Goal: Find specific page/section: Find specific page/section

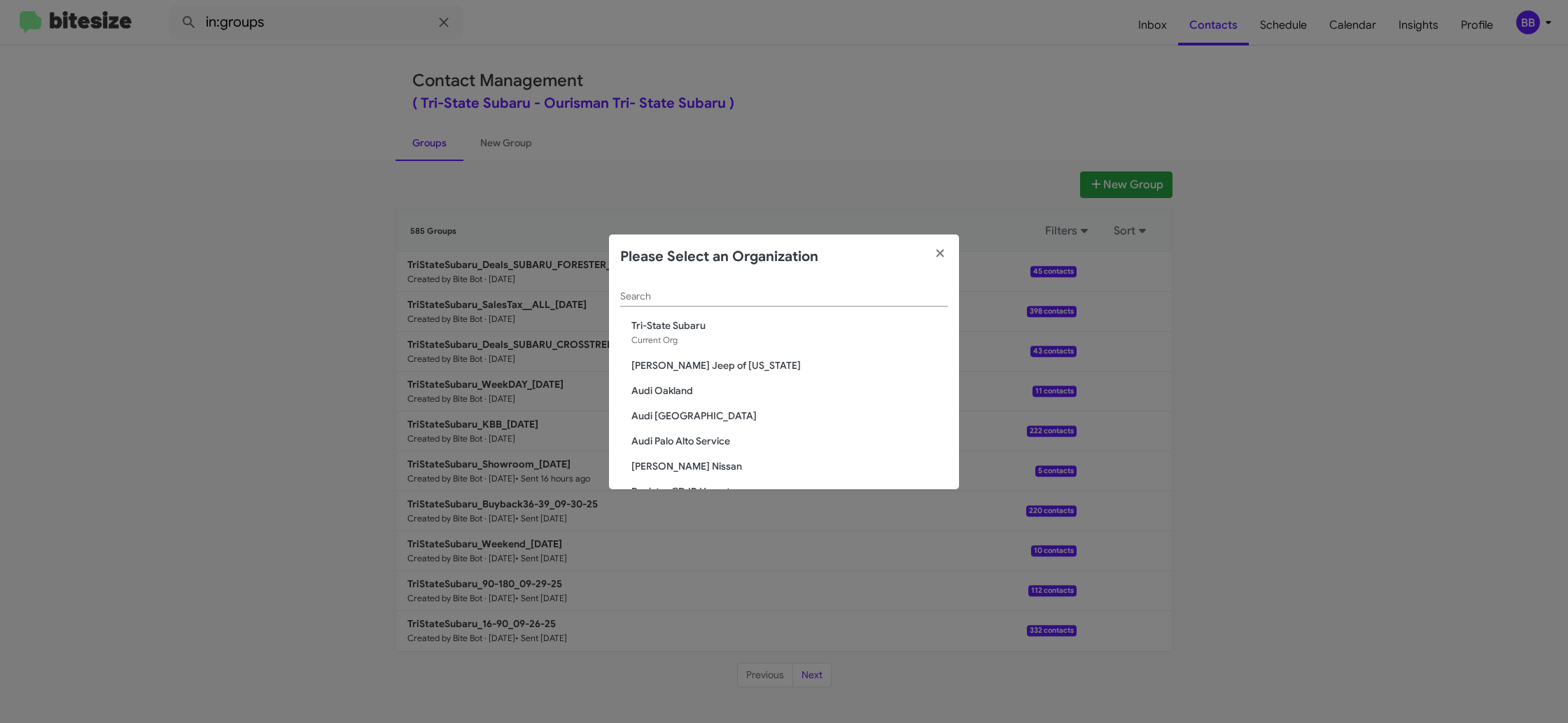
click at [701, 301] on input "Search" at bounding box center [784, 297] width 328 height 11
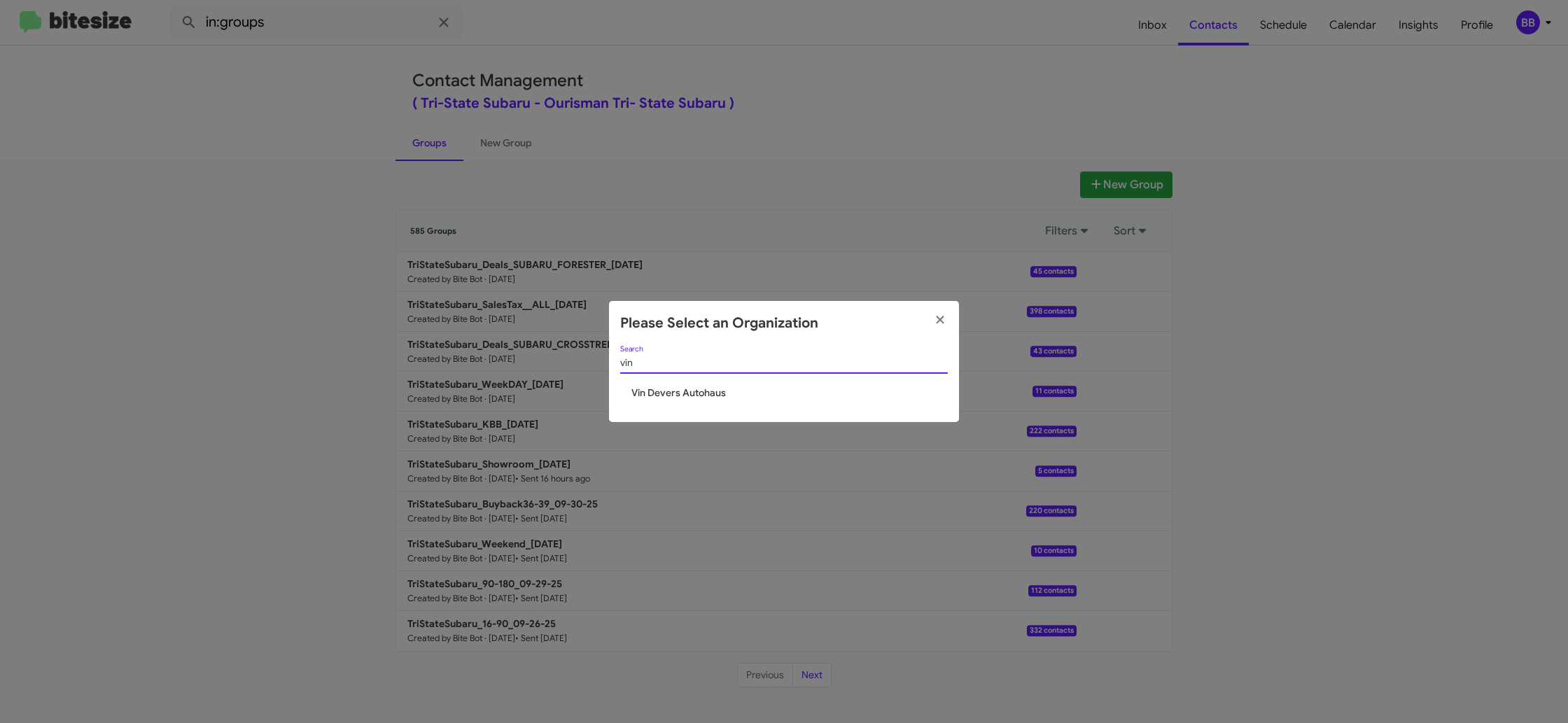
type input "vin"
click at [680, 400] on div "vin Search Vin Devers Autohaus" at bounding box center [784, 384] width 350 height 76
click at [686, 394] on span "Vin Devers Autohaus" at bounding box center [789, 392] width 316 height 14
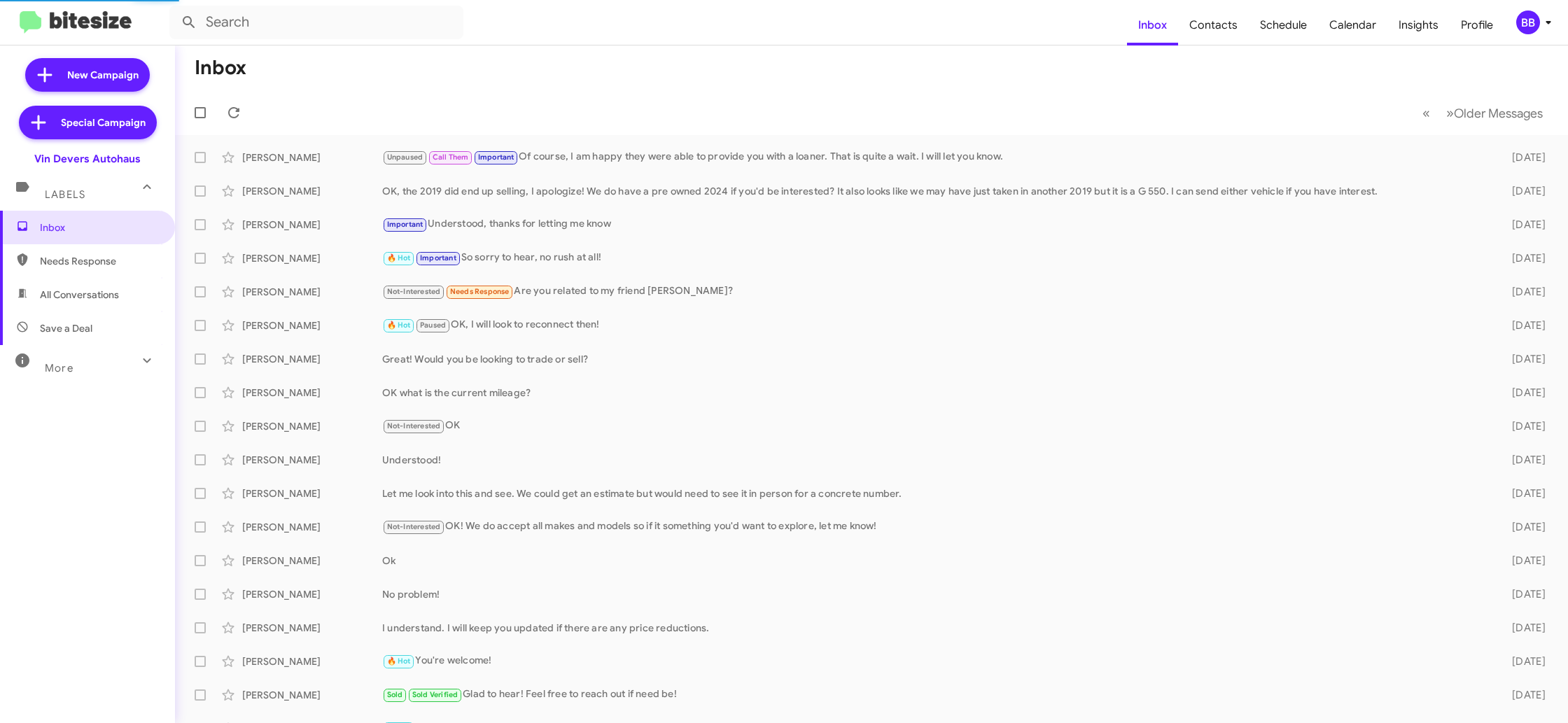
click at [1524, 20] on div "BB" at bounding box center [1528, 23] width 24 height 24
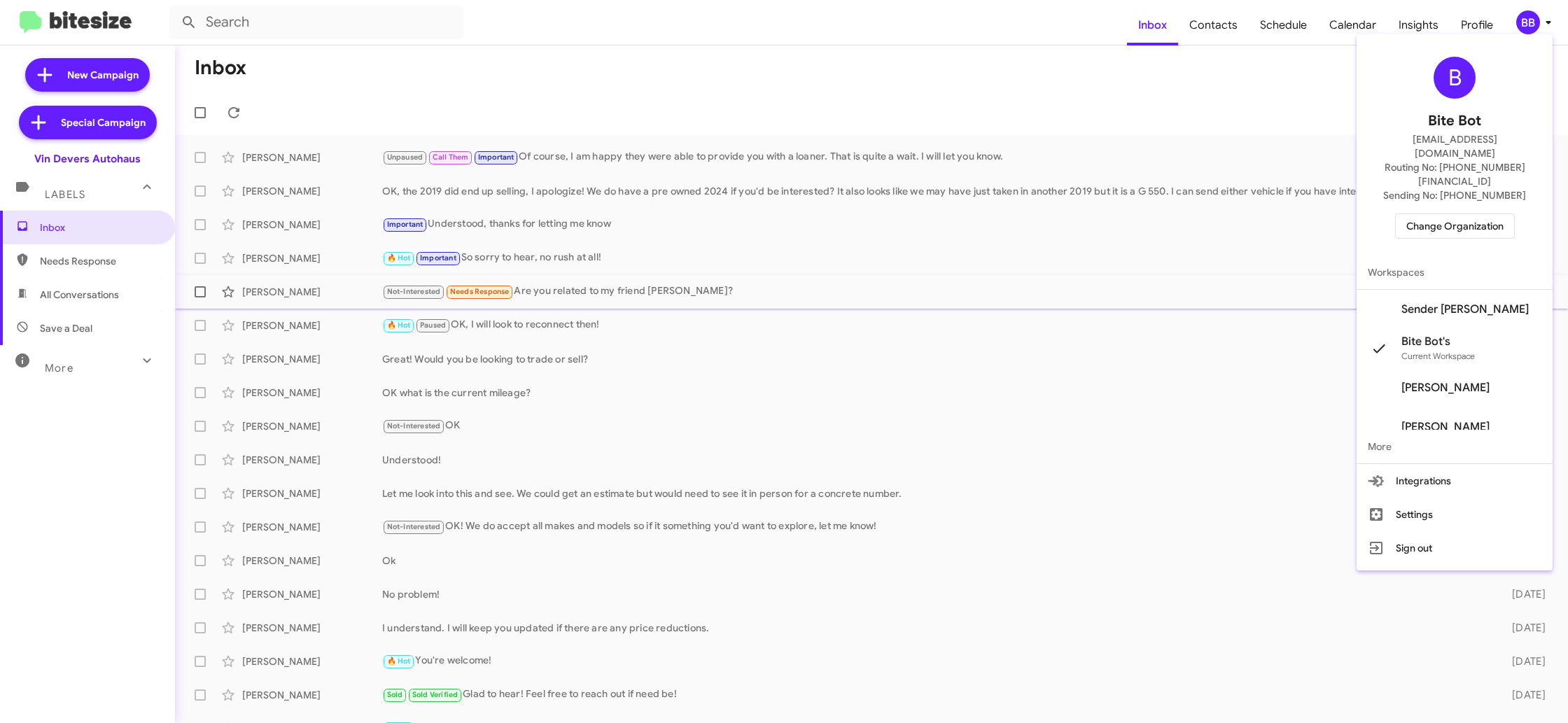
click at [1474, 302] on span "Sender Vin Devers's" at bounding box center [1465, 309] width 127 height 14
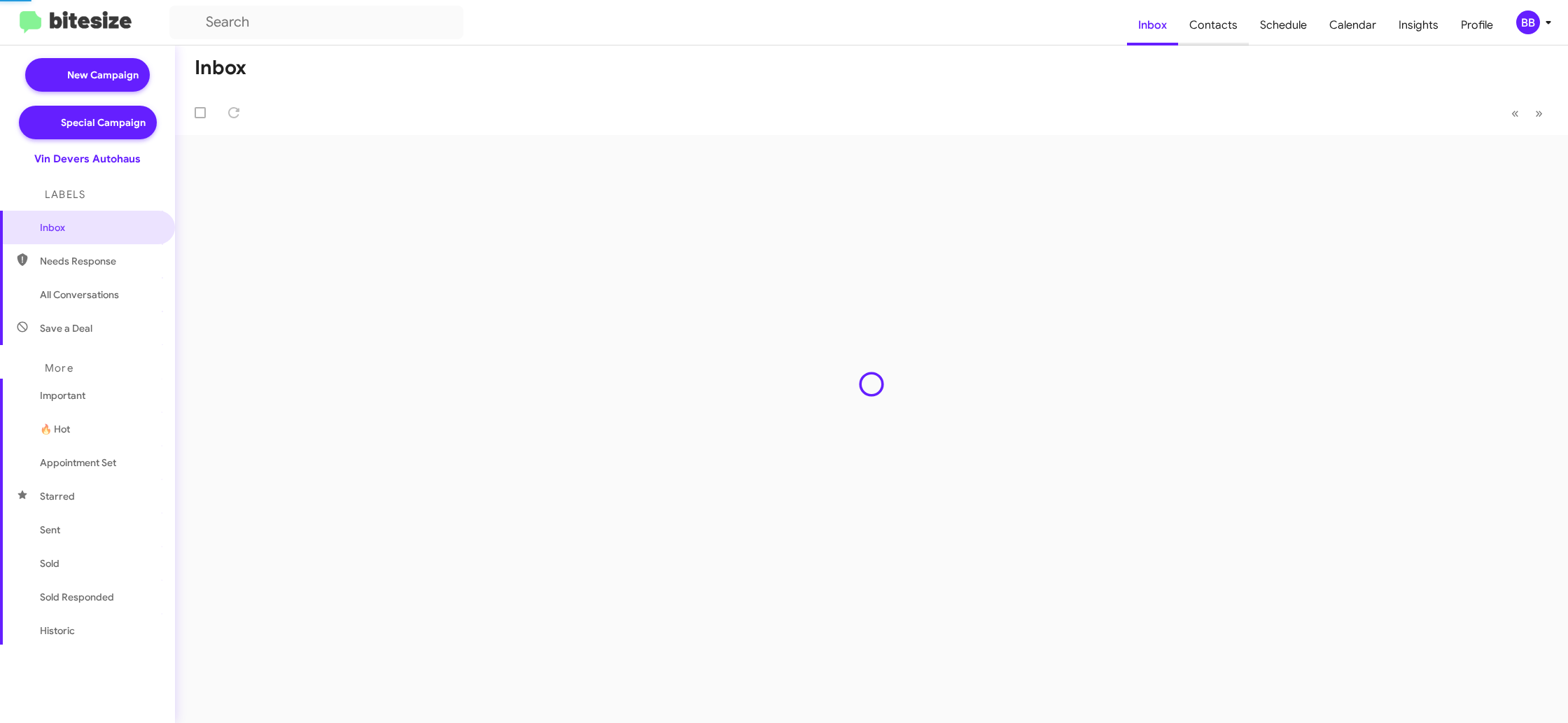
click at [1223, 33] on span "Contacts" at bounding box center [1213, 25] width 71 height 40
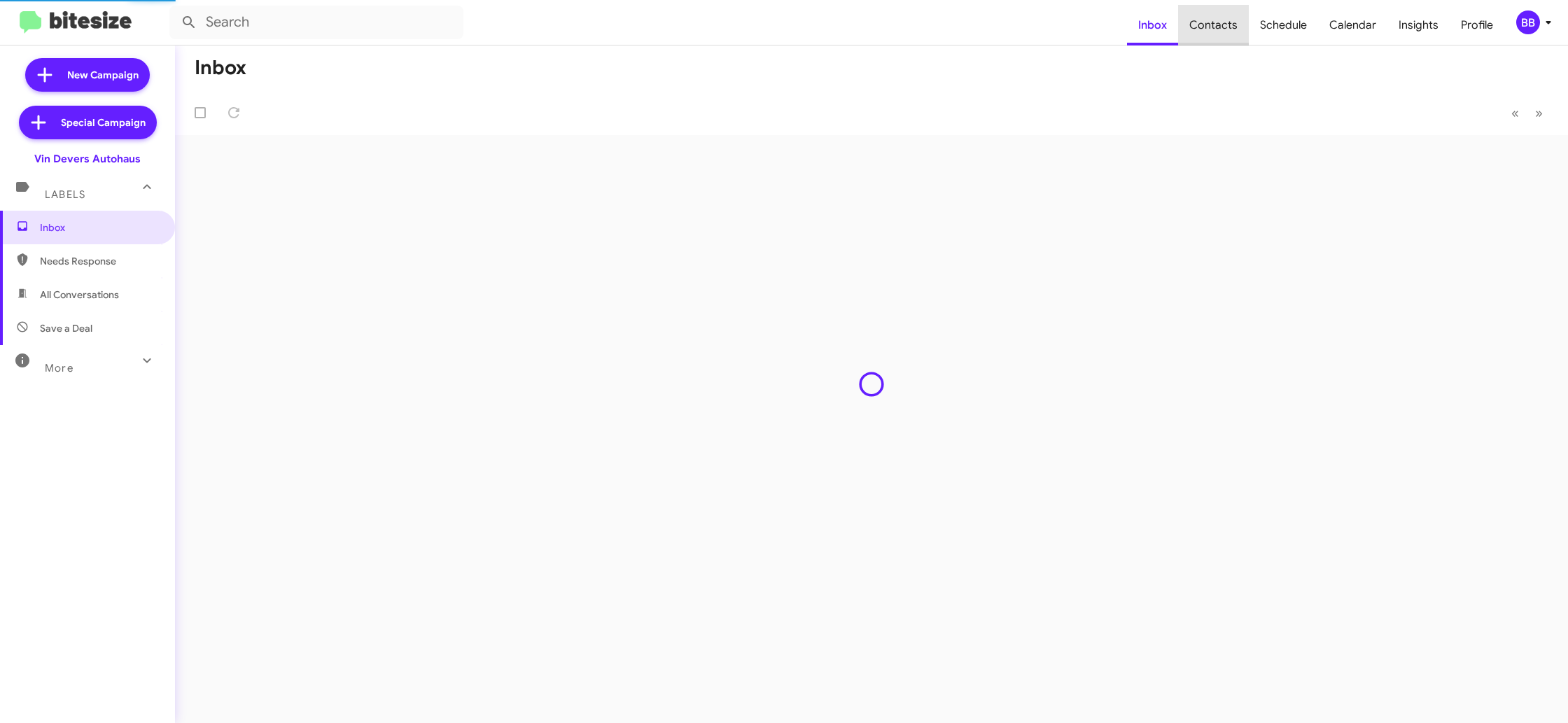
click at [1223, 33] on span "Contacts" at bounding box center [1213, 25] width 71 height 40
type input "in:groups"
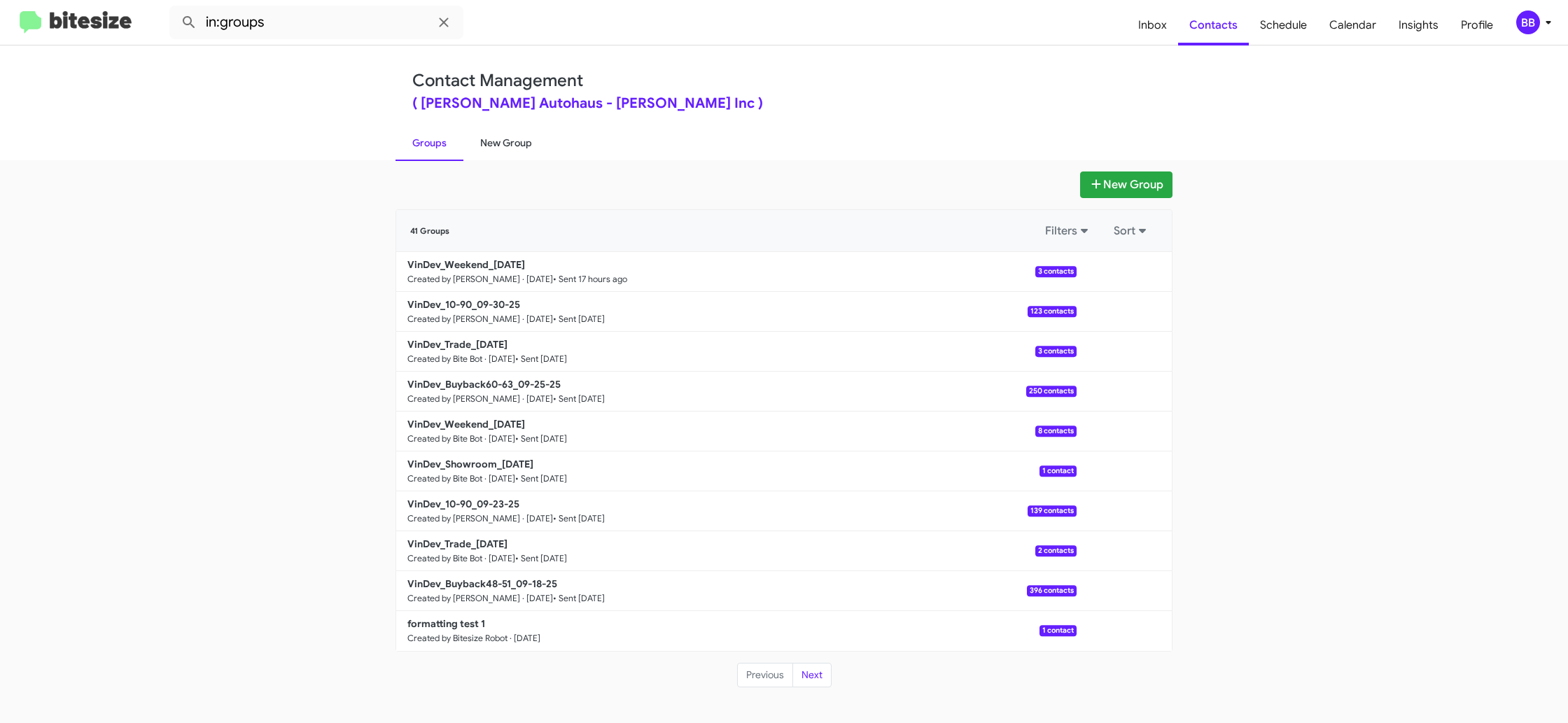
click at [495, 131] on link "New Group" at bounding box center [506, 142] width 85 height 36
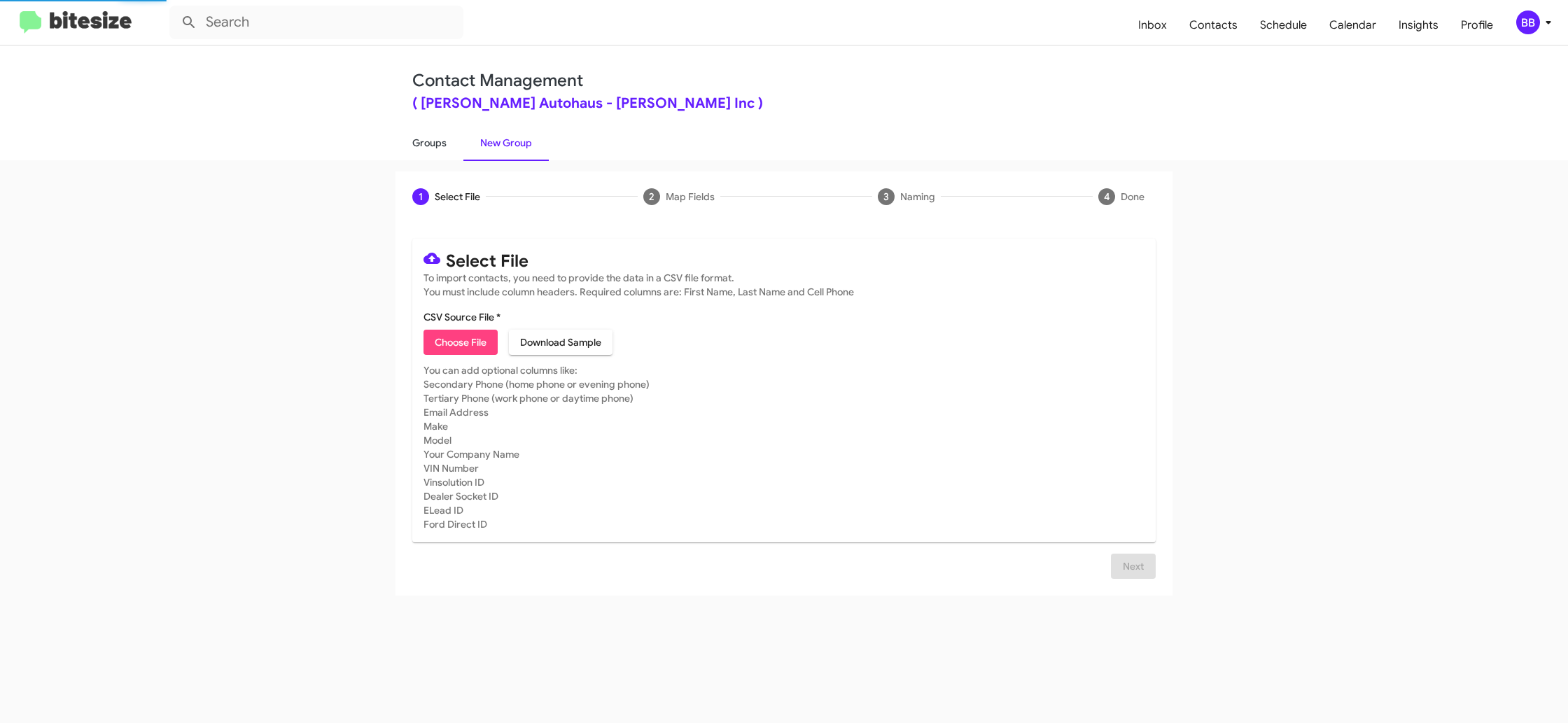
click at [431, 139] on link "Groups" at bounding box center [429, 142] width 68 height 36
type input "in:groups"
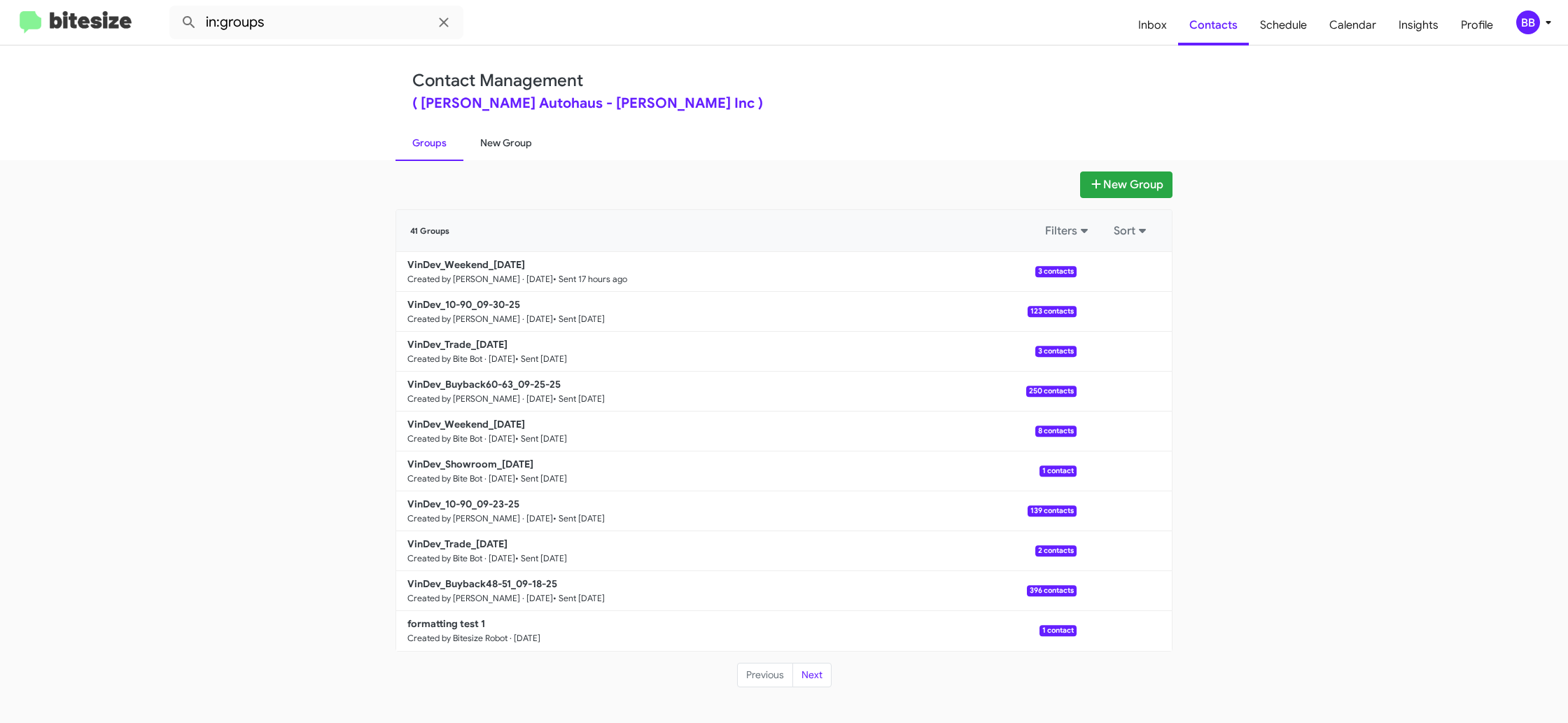
click at [490, 144] on link "New Group" at bounding box center [506, 142] width 85 height 36
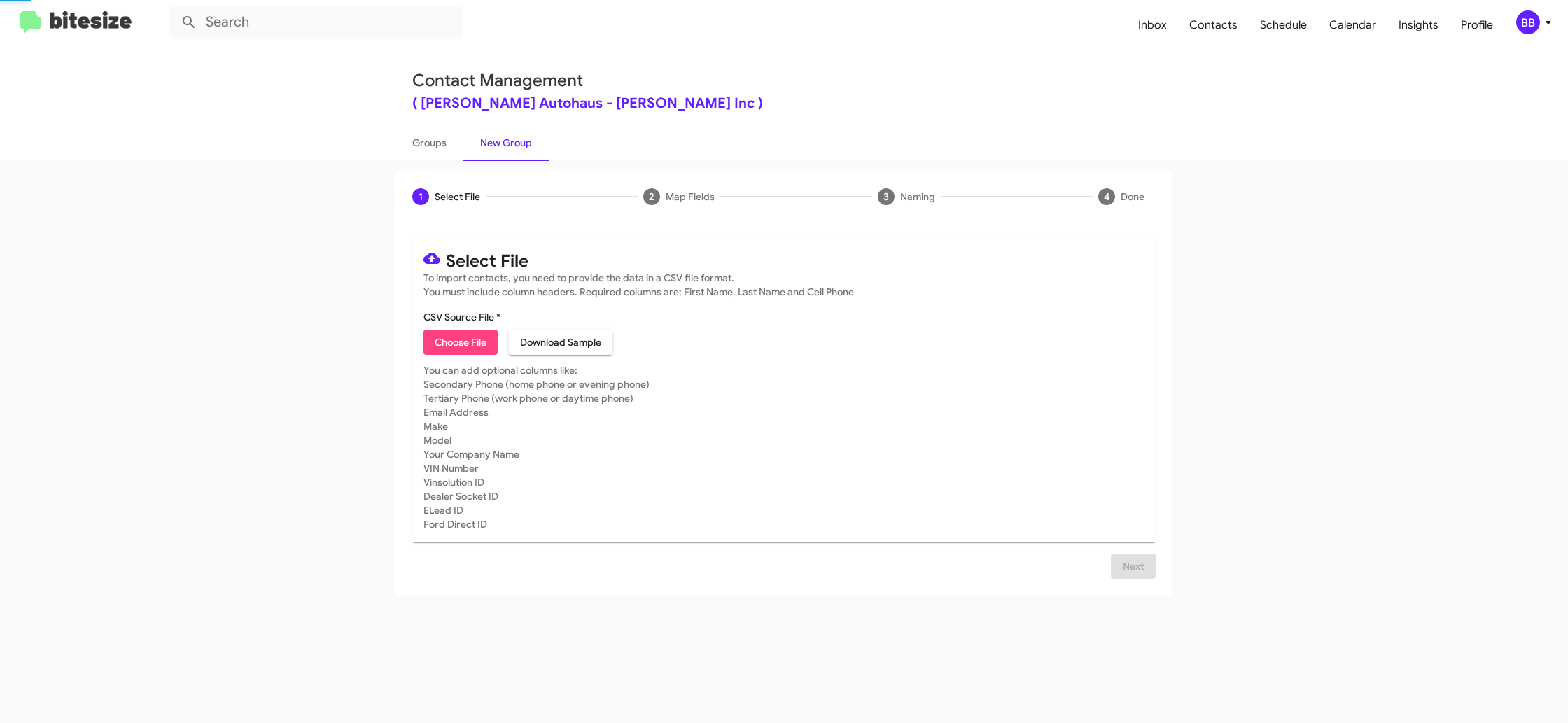
click at [490, 144] on link "New Group" at bounding box center [506, 142] width 85 height 36
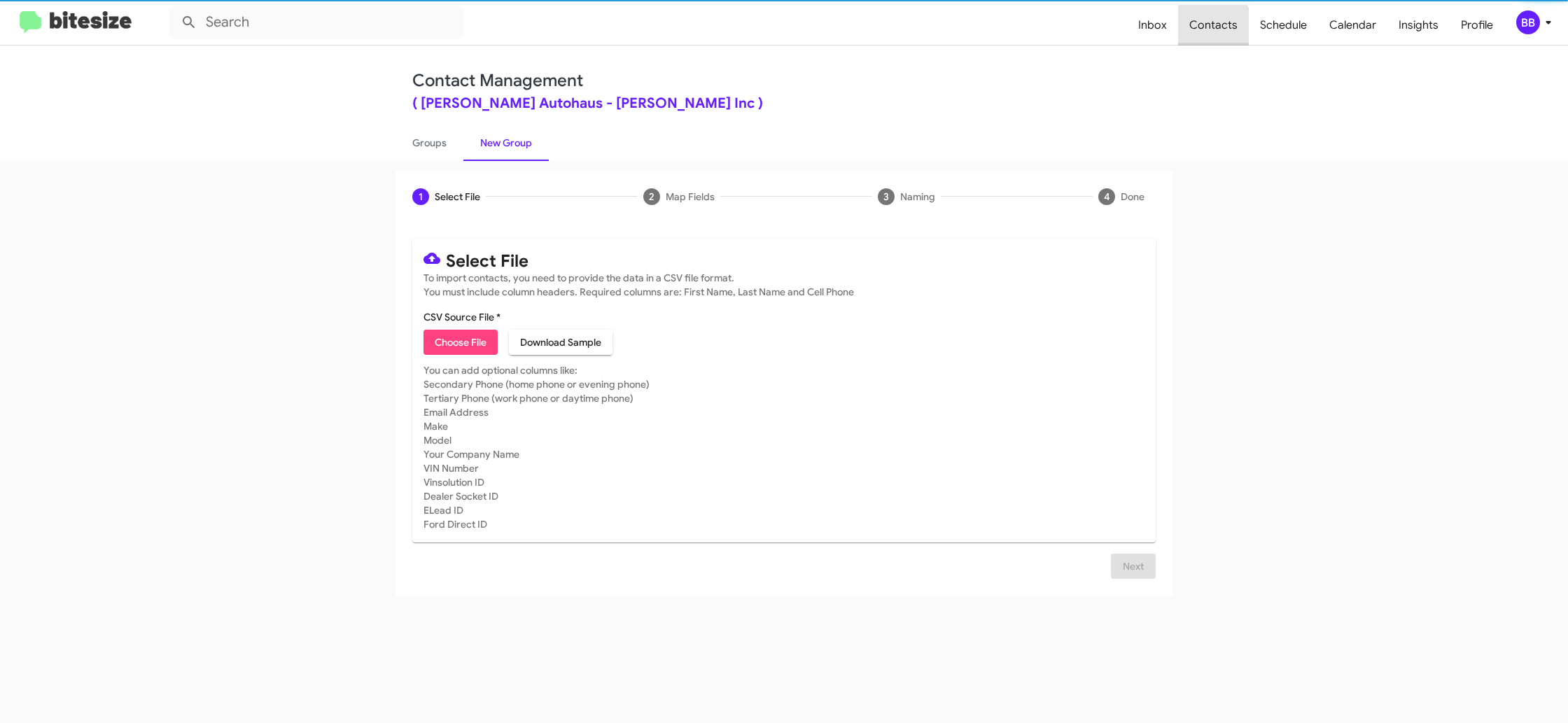
click at [1207, 40] on span "Contacts" at bounding box center [1213, 25] width 71 height 40
type input "in:groups"
click at [1207, 40] on span "Contacts" at bounding box center [1213, 25] width 71 height 40
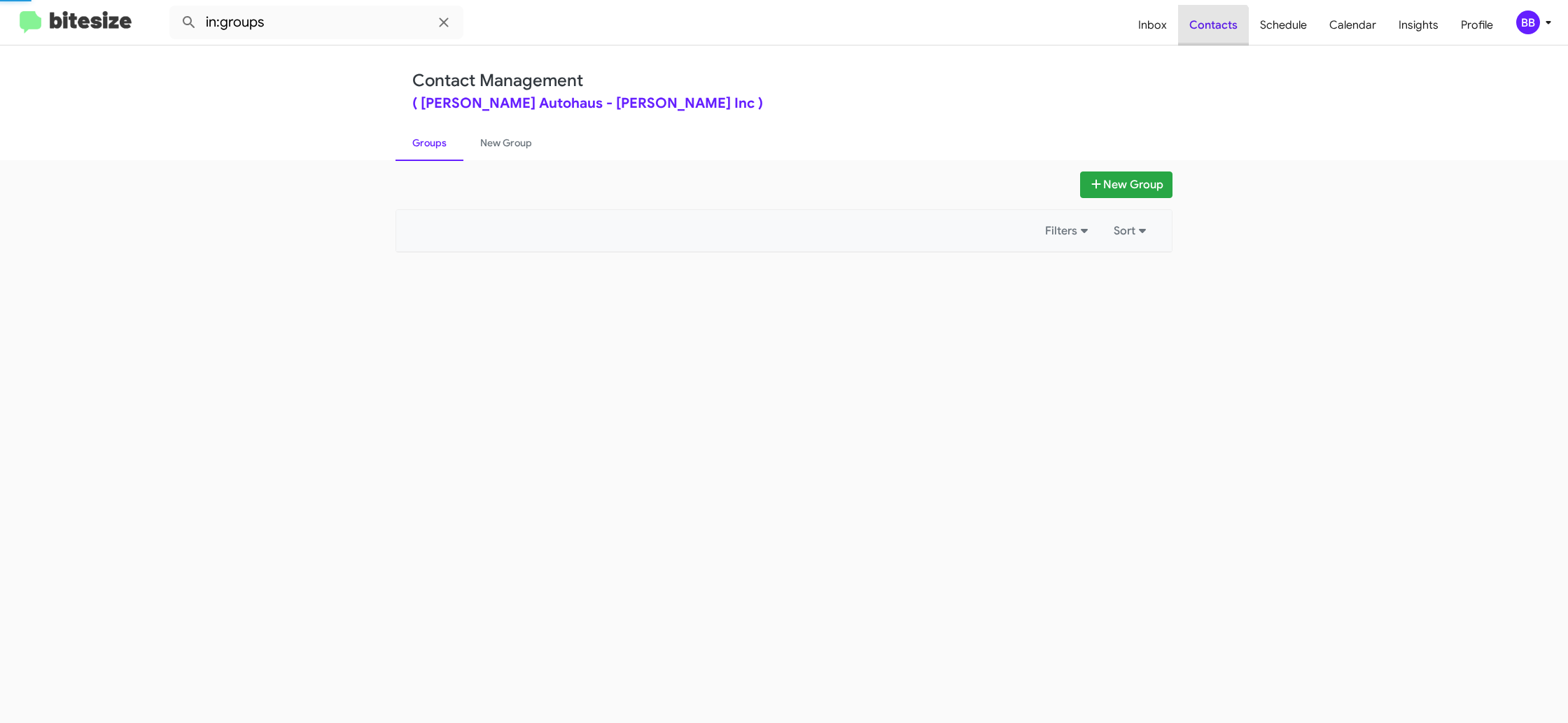
click at [1207, 40] on span "Contacts" at bounding box center [1213, 25] width 71 height 40
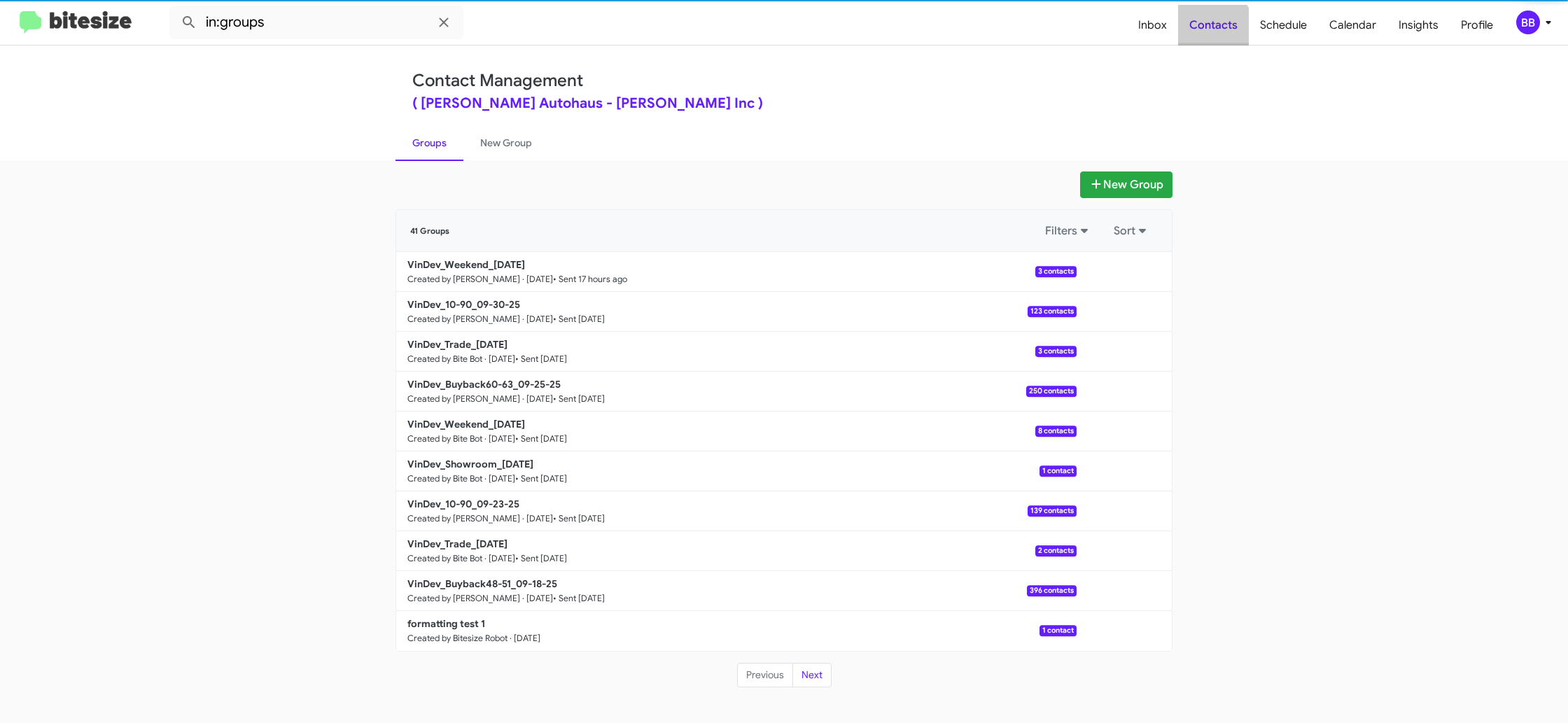
click at [1207, 40] on span "Contacts" at bounding box center [1213, 25] width 71 height 40
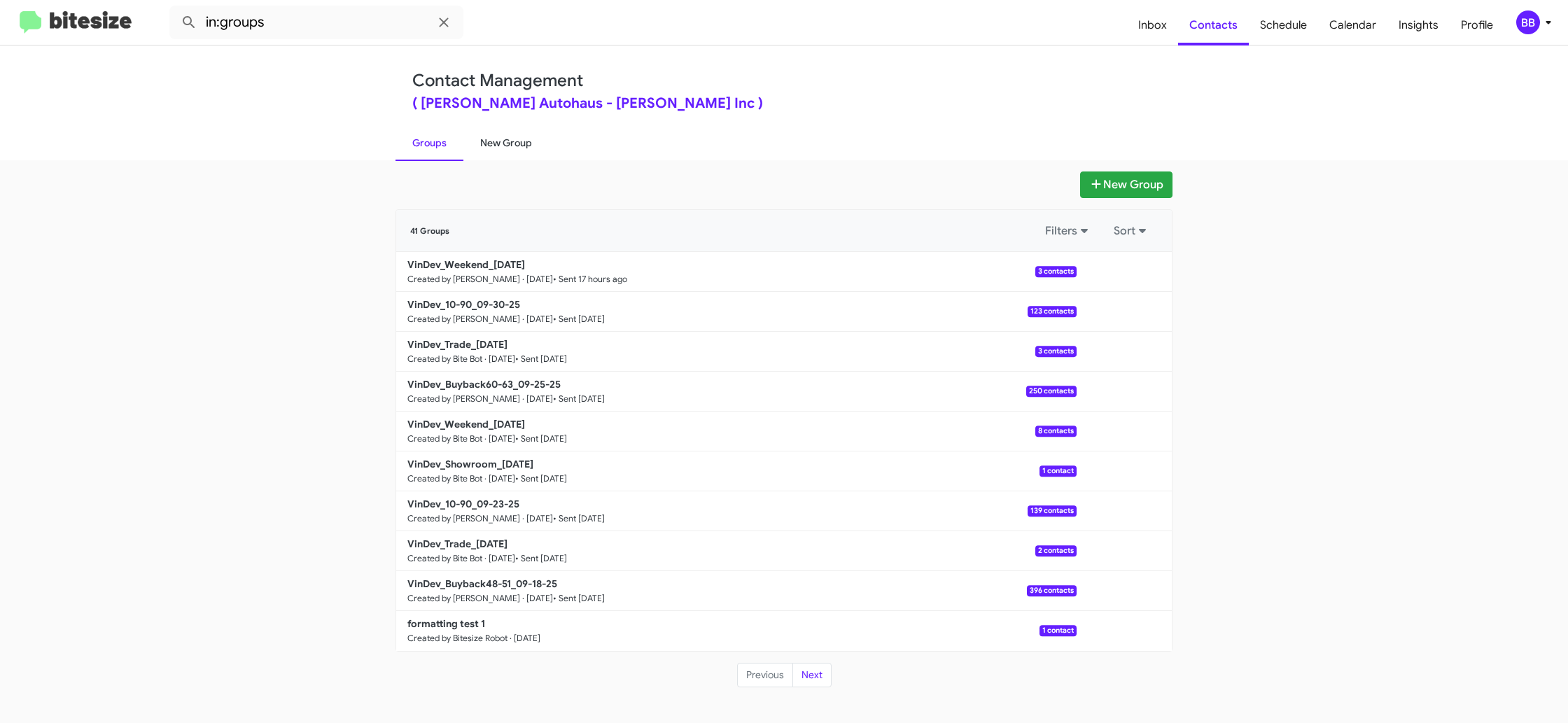
click at [491, 147] on link "New Group" at bounding box center [506, 142] width 85 height 36
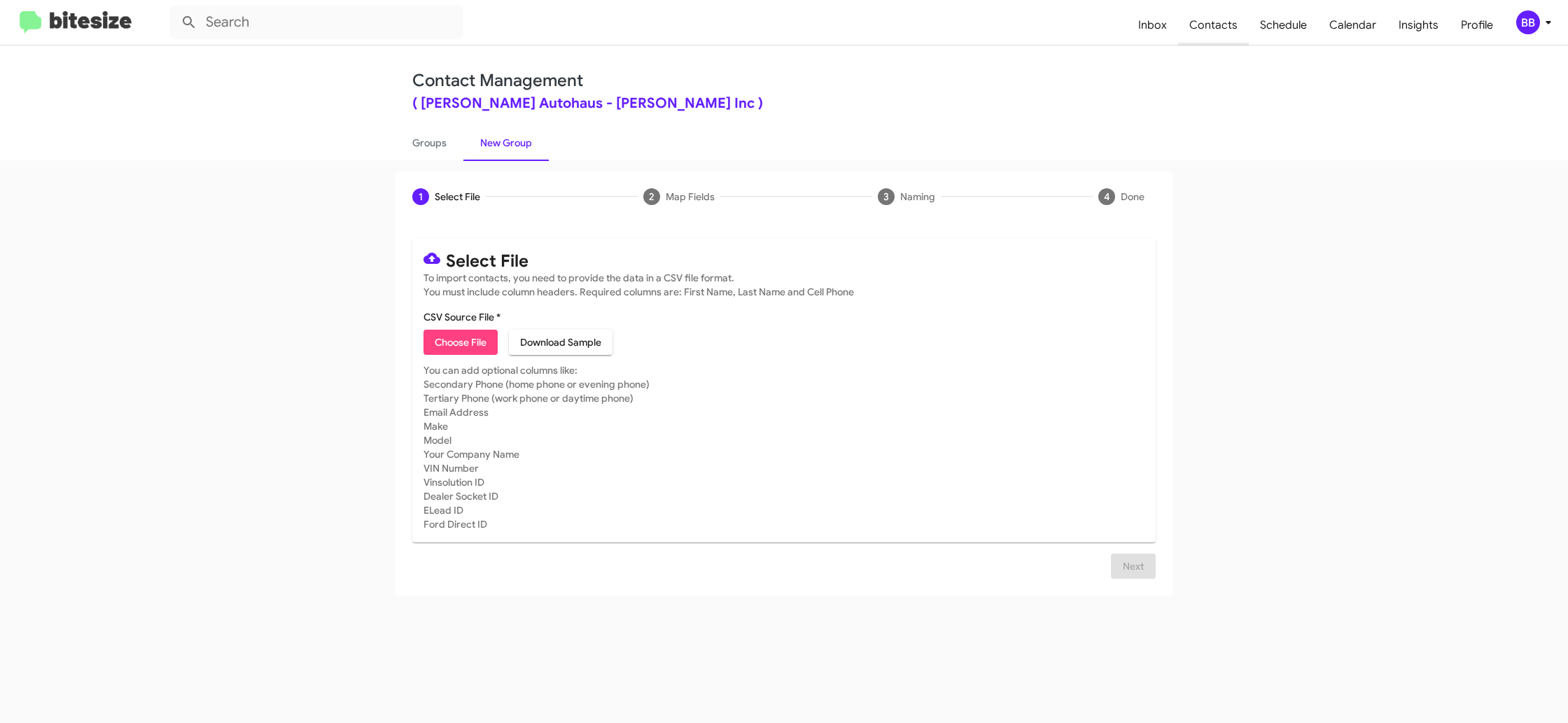
click at [1230, 22] on span "Contacts" at bounding box center [1213, 25] width 71 height 40
type input "in:groups"
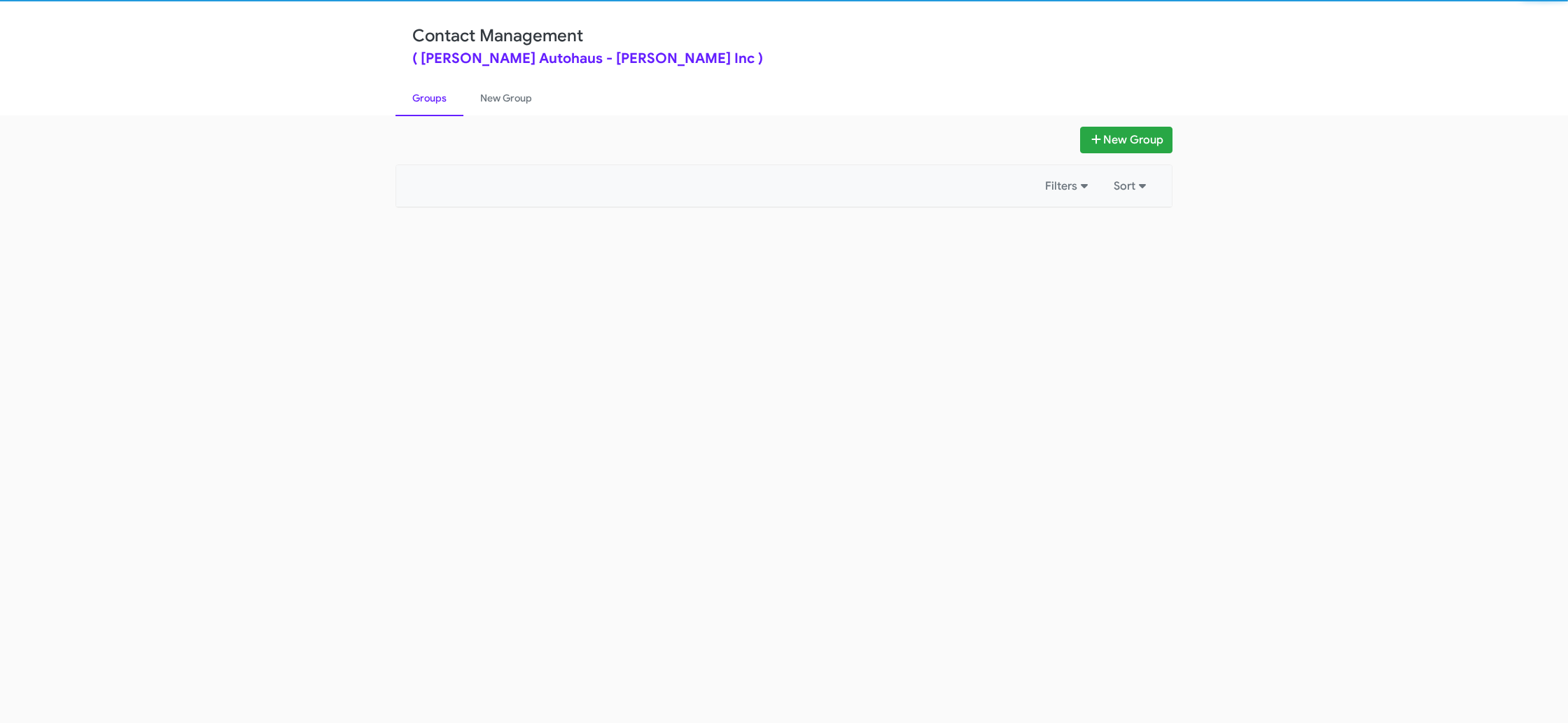
click at [348, 25] on div "Contact Management ( Vin Devers Autohaus - Vin Devers Inc ) Groups New Group" at bounding box center [784, 58] width 1568 height 115
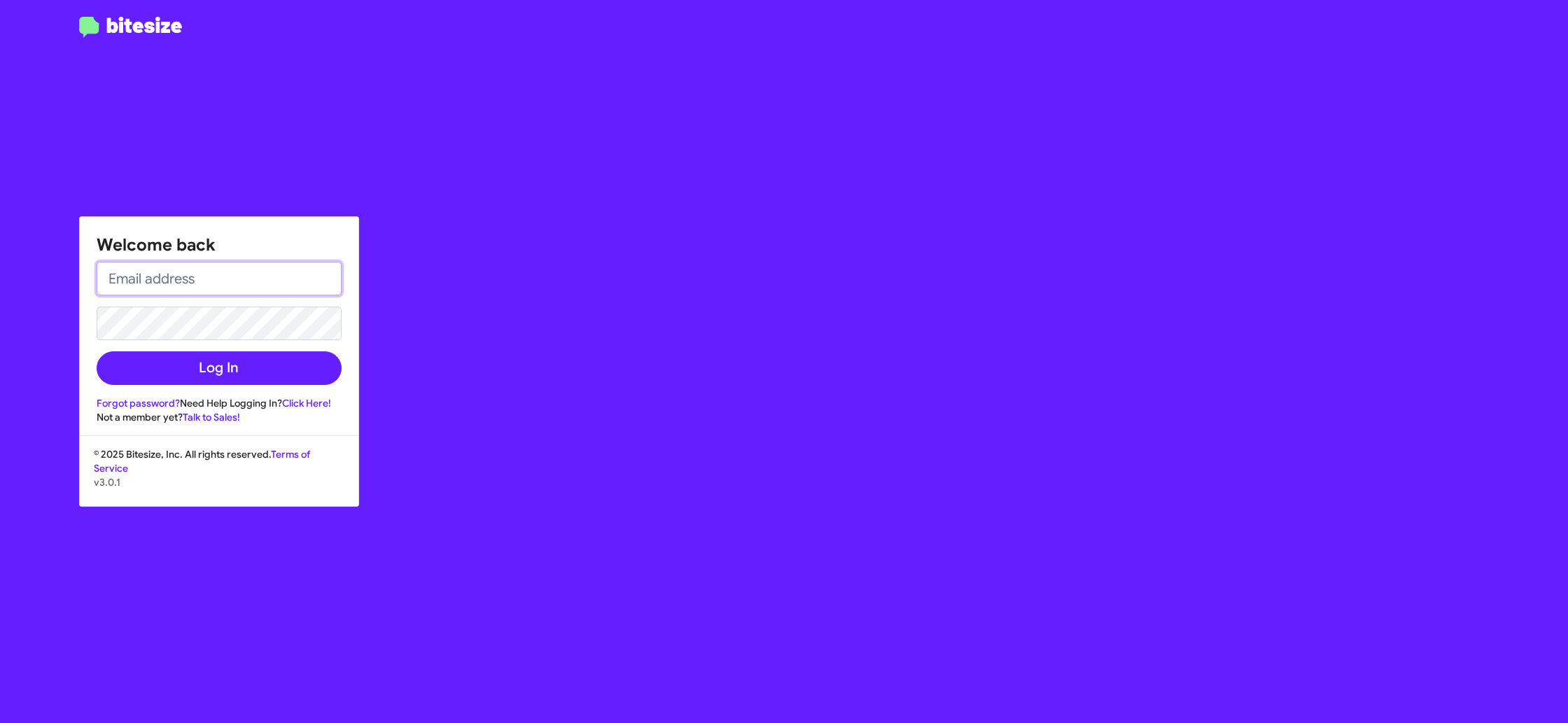
type input "madoka+2@bitesize.co"
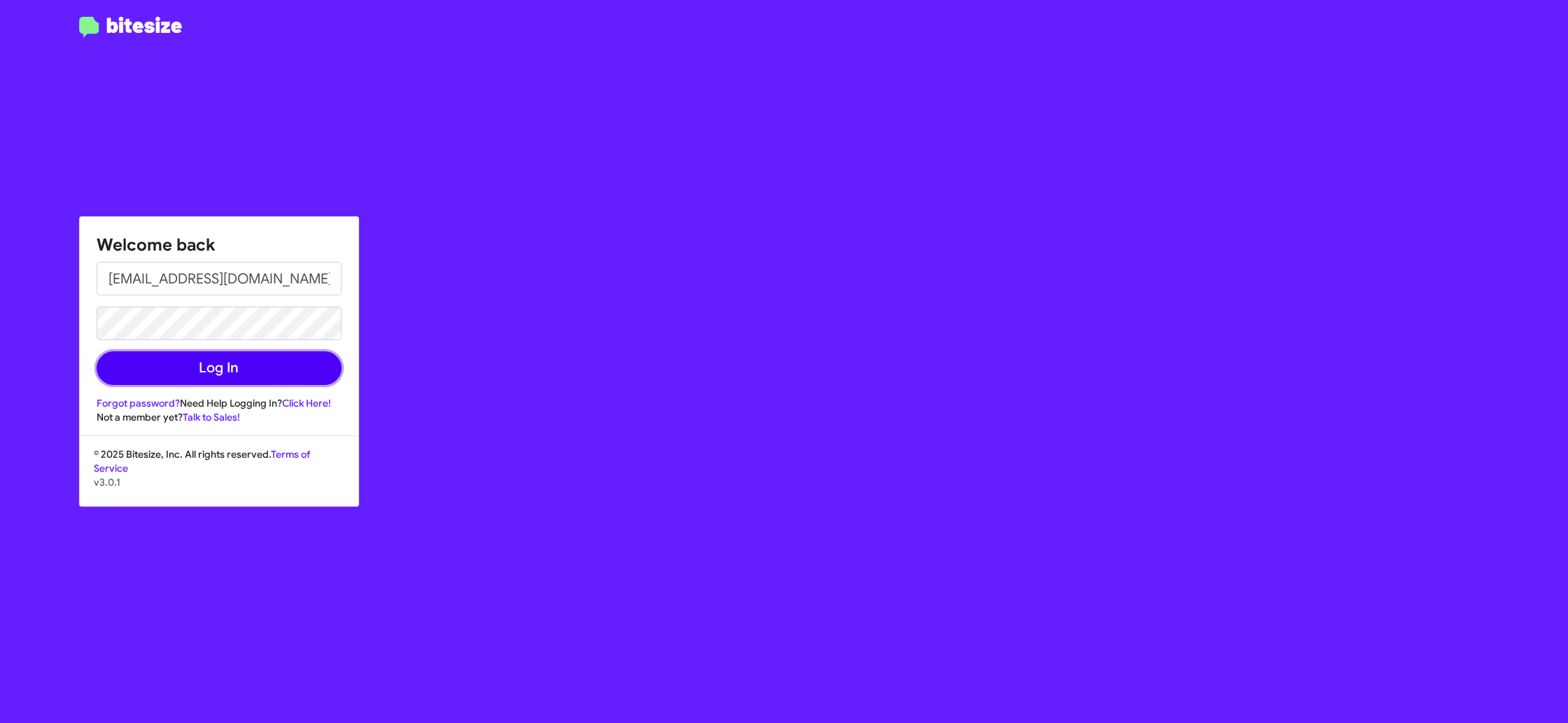
click at [226, 369] on button "Log In" at bounding box center [218, 367] width 245 height 33
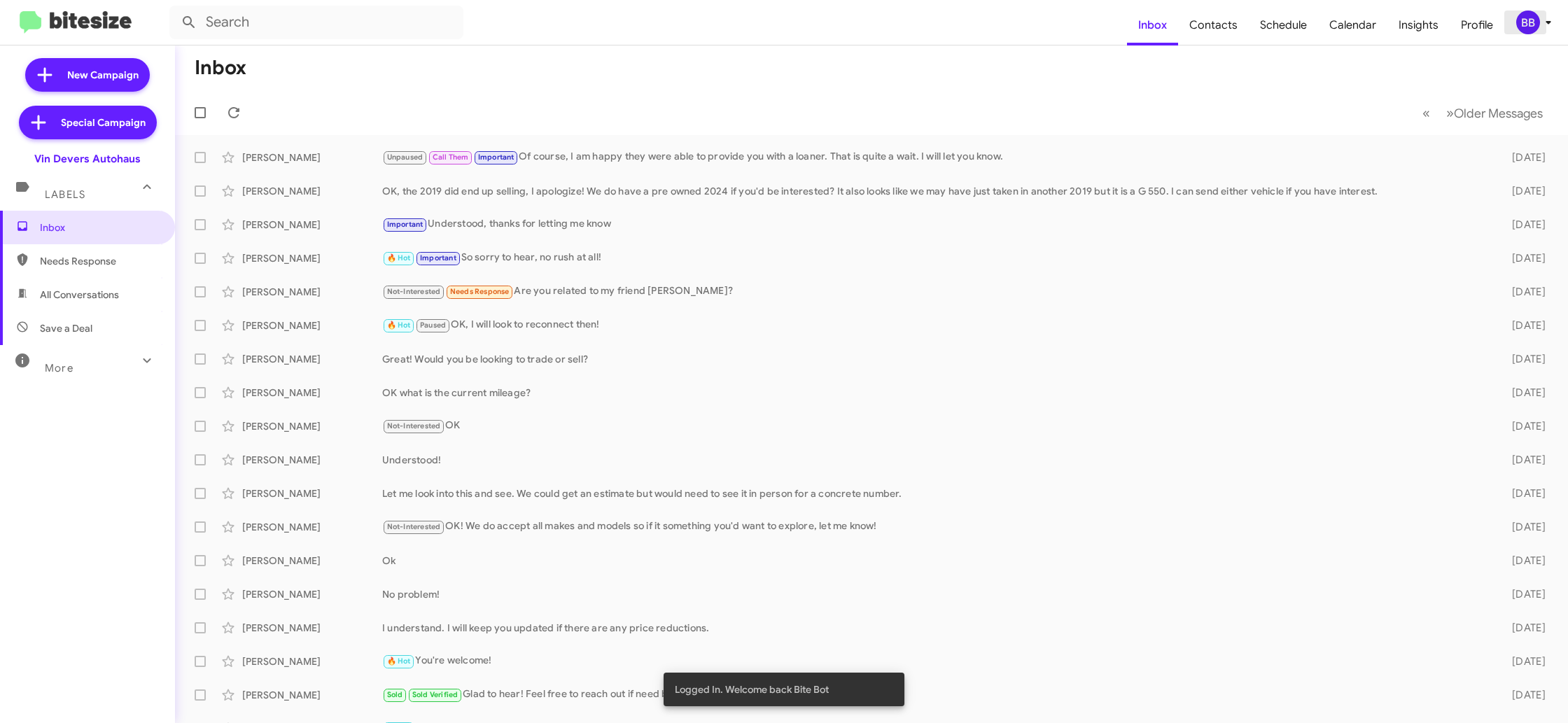
click at [1549, 33] on span "BB" at bounding box center [1537, 23] width 42 height 24
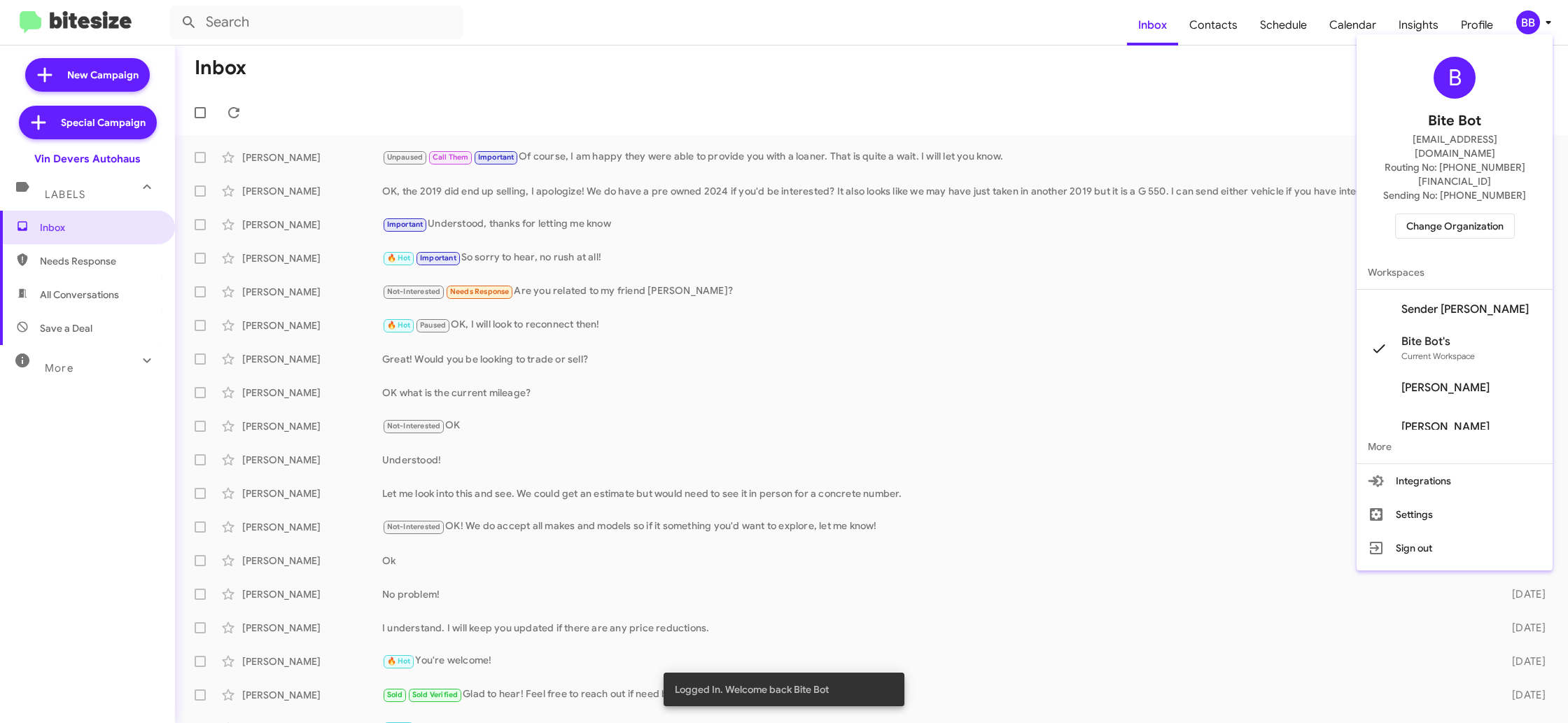
click at [1456, 302] on span "Sender Vin Devers's" at bounding box center [1465, 309] width 127 height 14
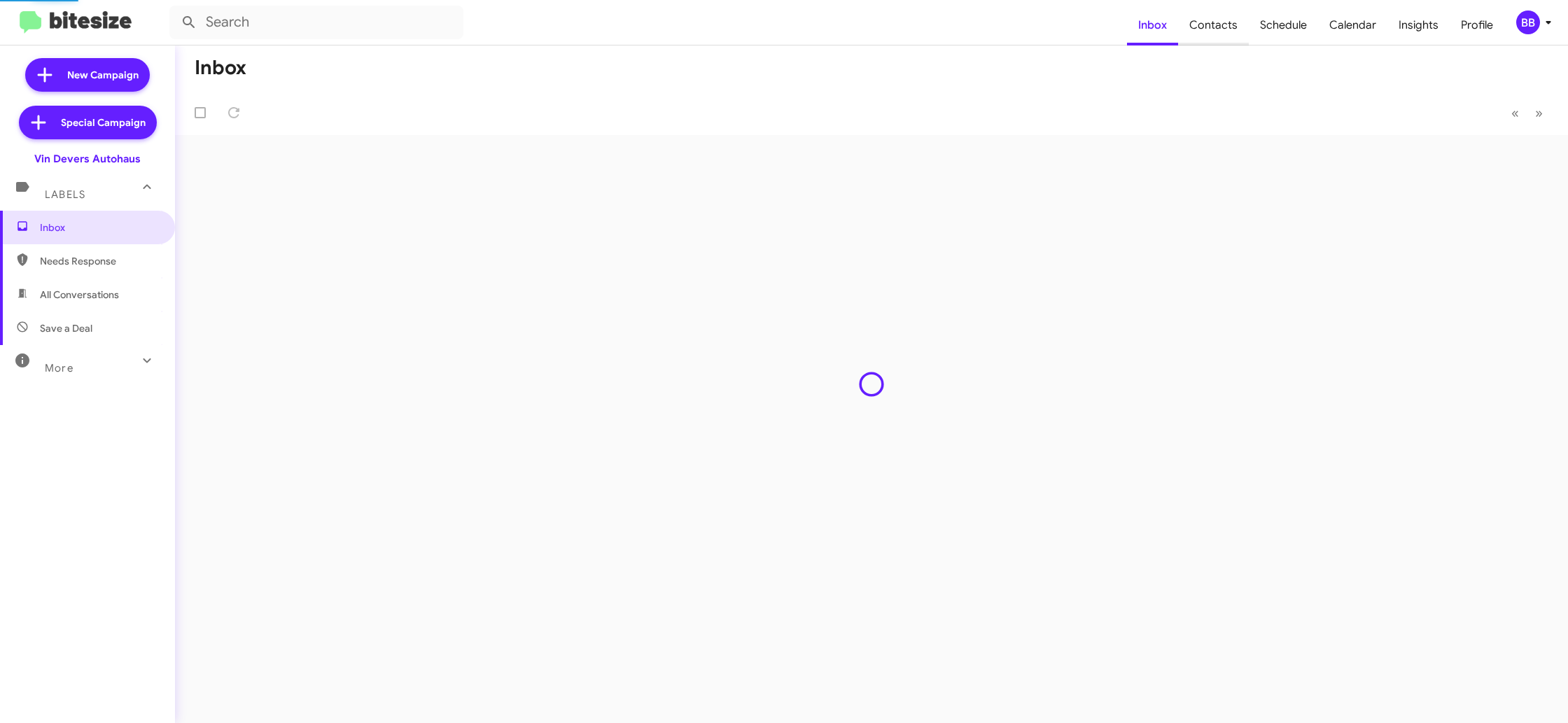
click at [1207, 29] on span "Contacts" at bounding box center [1213, 25] width 71 height 40
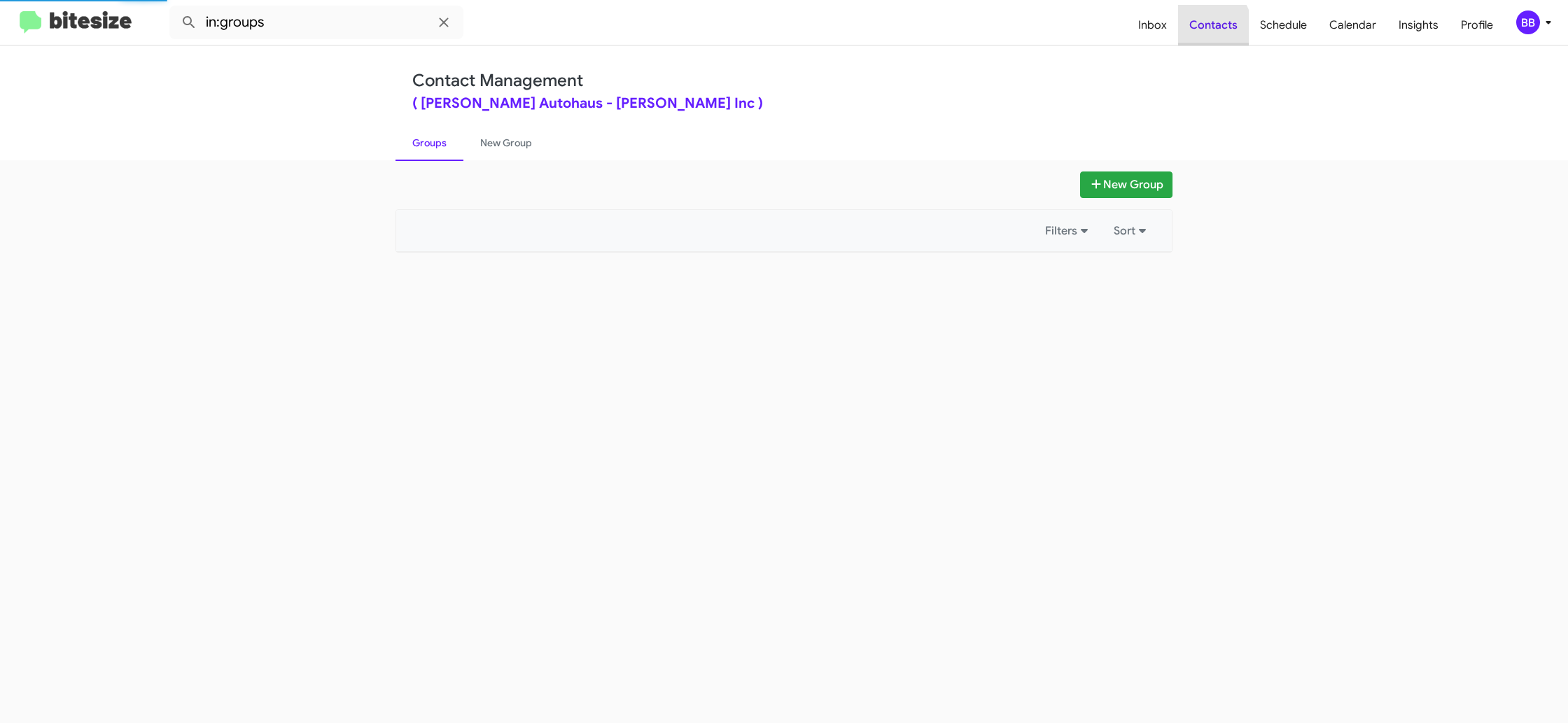
click at [1207, 28] on span "Contacts" at bounding box center [1213, 25] width 71 height 40
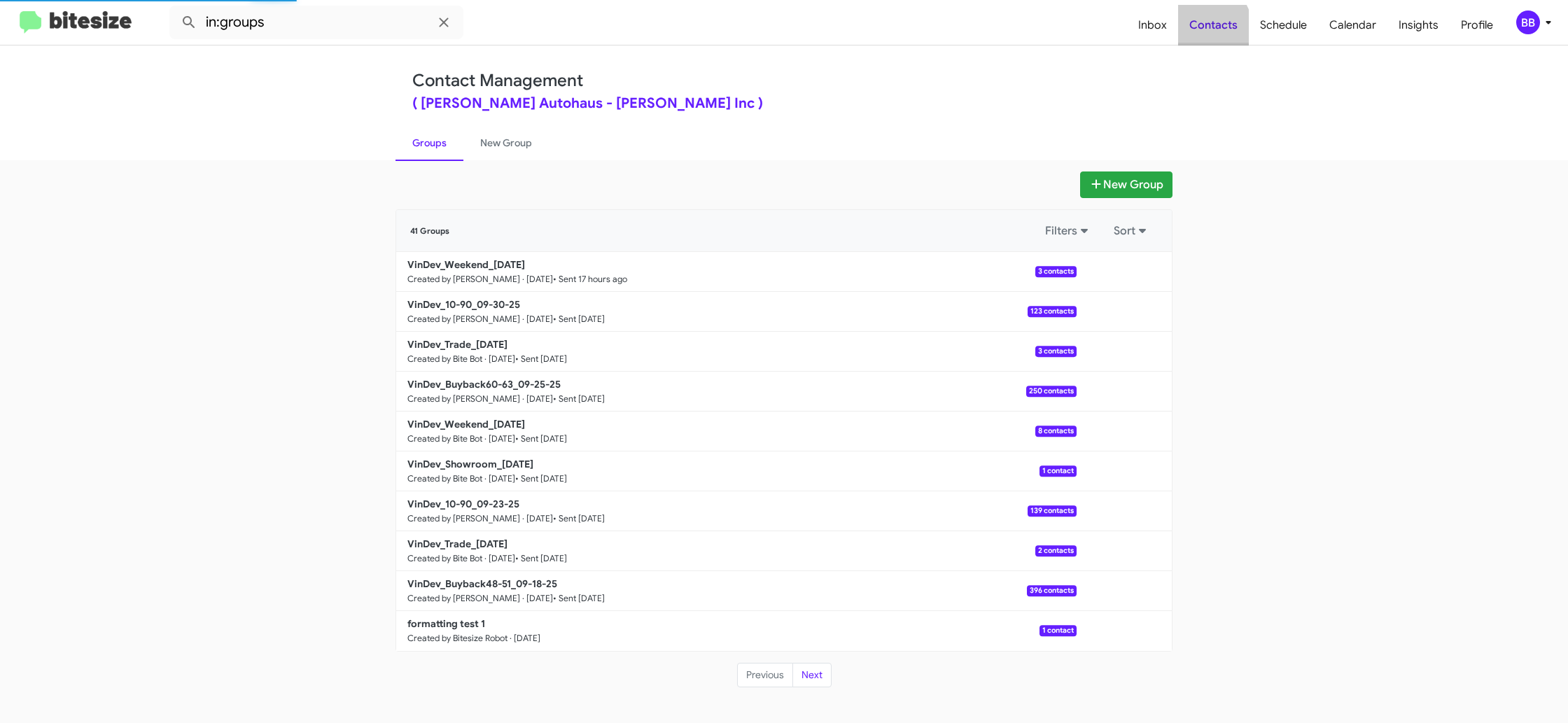
click at [1207, 28] on span "Contacts" at bounding box center [1213, 25] width 71 height 40
drag, startPoint x: 1207, startPoint y: 28, endPoint x: 1190, endPoint y: 26, distance: 17.1
click at [1207, 28] on span "Contacts" at bounding box center [1213, 25] width 71 height 40
click at [356, 23] on input "in:groups" at bounding box center [316, 22] width 294 height 33
type input "in:groups buybac"
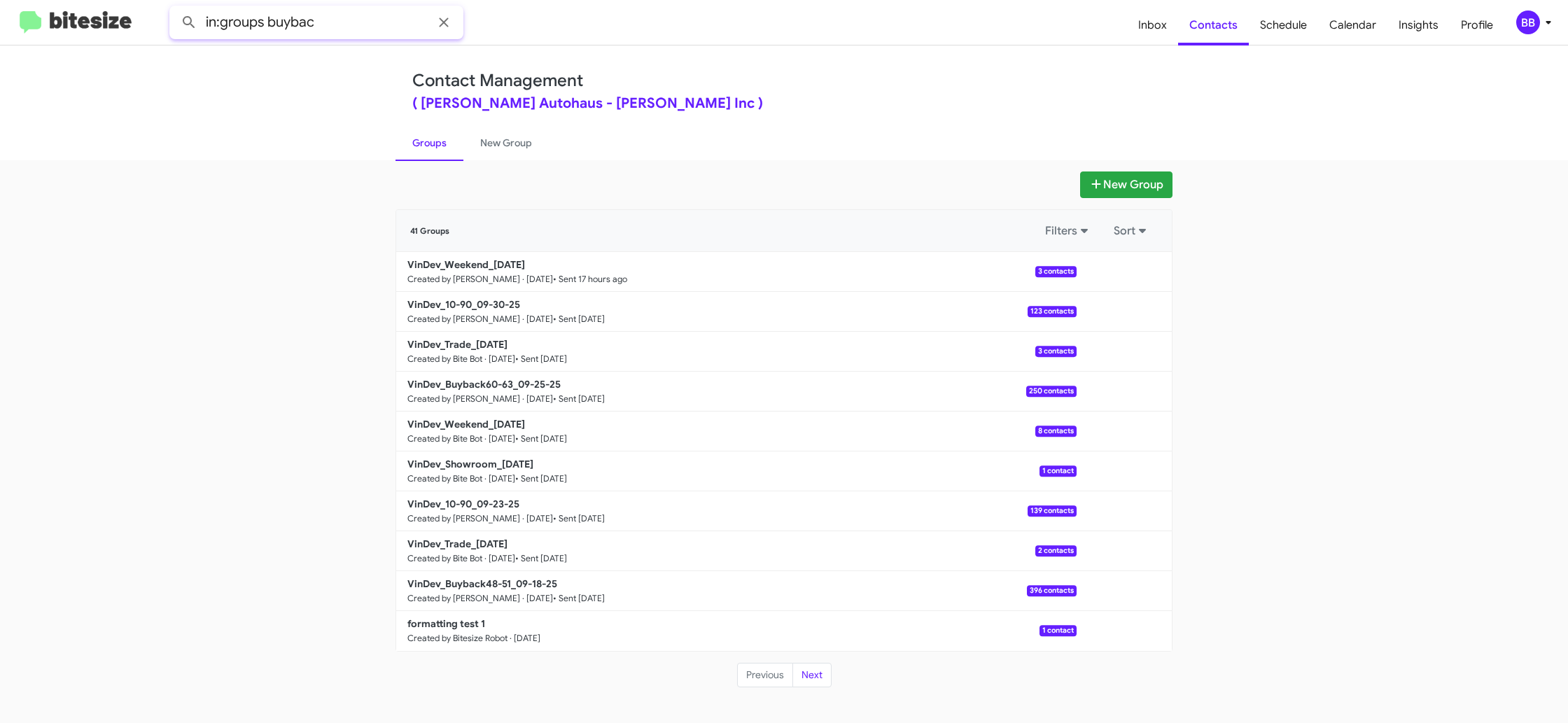
click at [175, 9] on button at bounding box center [189, 23] width 28 height 28
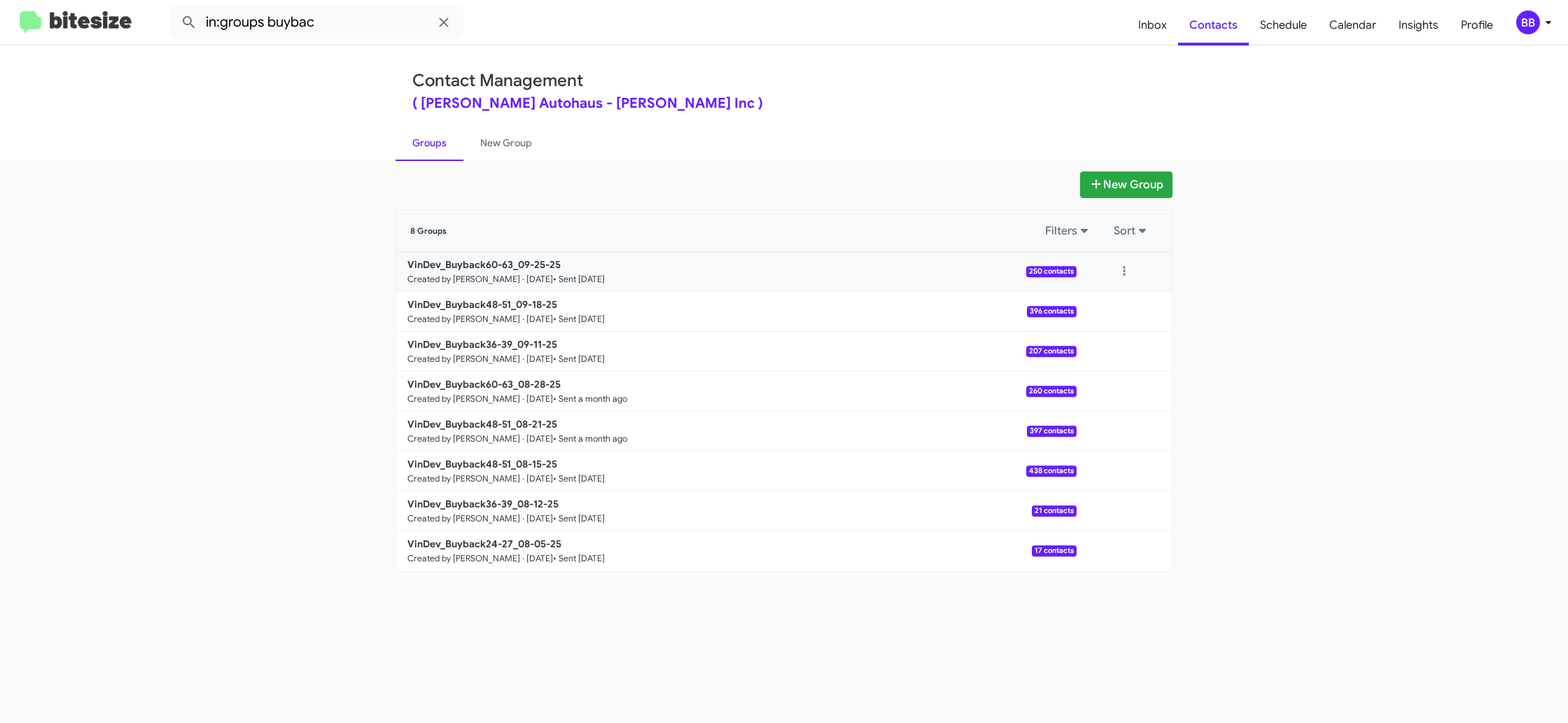
click at [1107, 280] on div at bounding box center [1124, 272] width 96 height 28
click at [1120, 276] on button at bounding box center [1124, 272] width 28 height 28
click at [1116, 306] on button "View contacts" at bounding box center [1082, 309] width 112 height 33
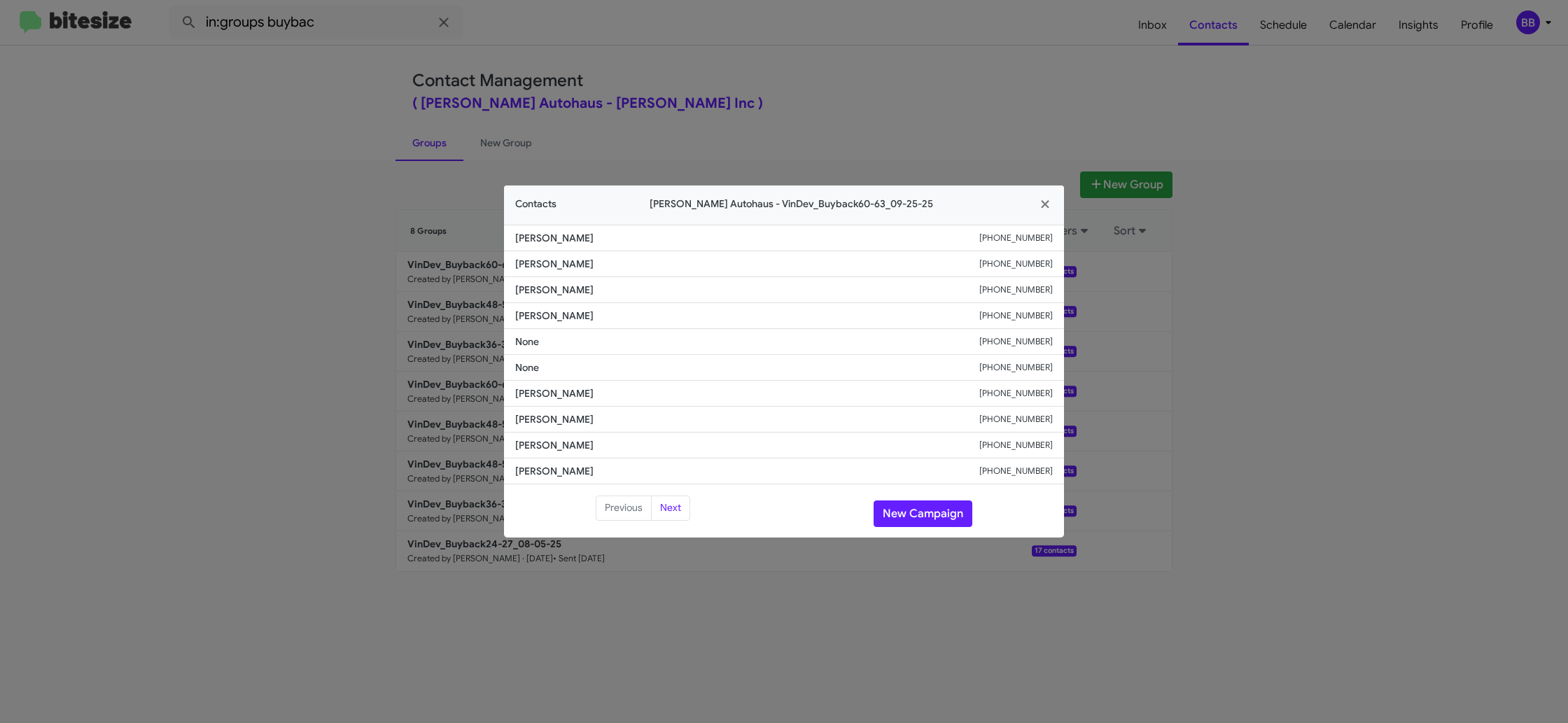
click at [1441, 293] on modal-container "Contacts [PERSON_NAME] Autohaus - VinDev_Buyback60-63_09-25-25 [PERSON_NAME] [P…" at bounding box center [784, 361] width 1568 height 723
